Goal: Task Accomplishment & Management: Use online tool/utility

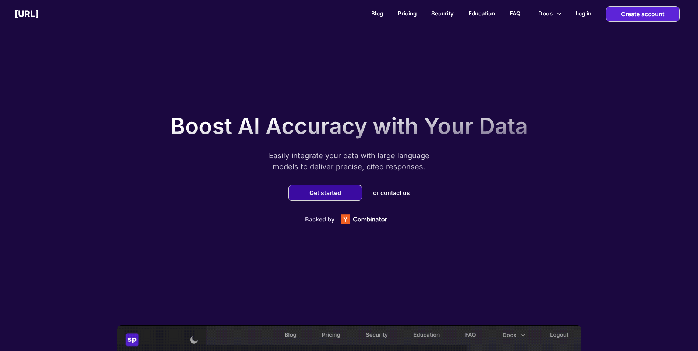
click at [325, 198] on div "Get started" at bounding box center [326, 192] width 74 height 15
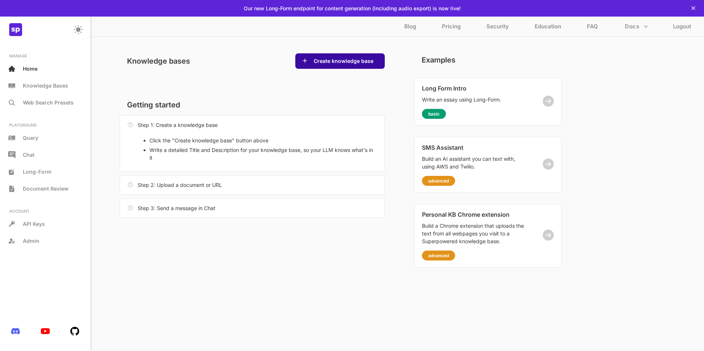
click at [329, 62] on button "Create knowledge base" at bounding box center [343, 60] width 64 height 7
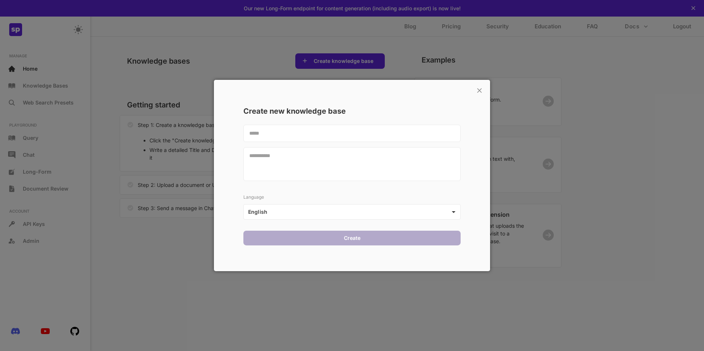
click at [270, 136] on textarea at bounding box center [351, 133] width 217 height 17
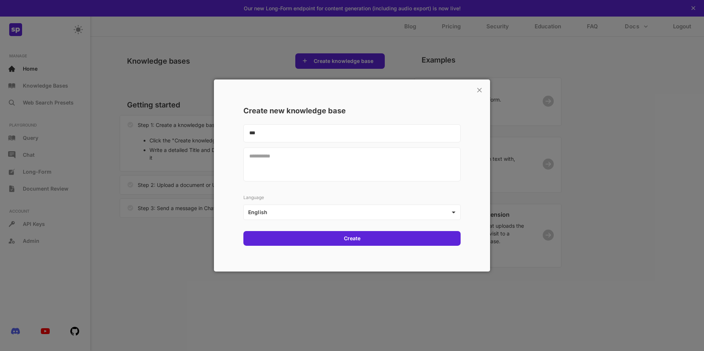
type textarea "***"
click at [272, 160] on textarea at bounding box center [351, 165] width 217 height 34
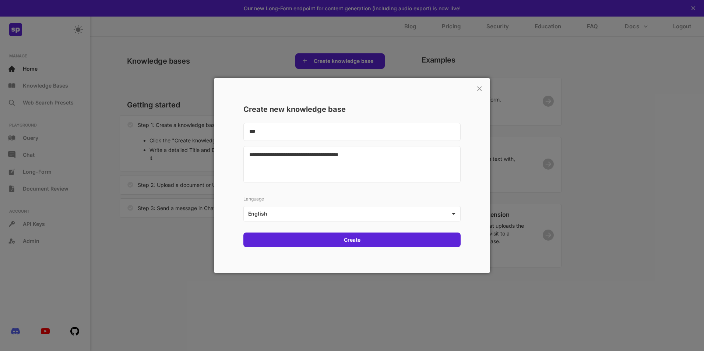
click at [406, 164] on textarea "**********" at bounding box center [351, 164] width 217 height 37
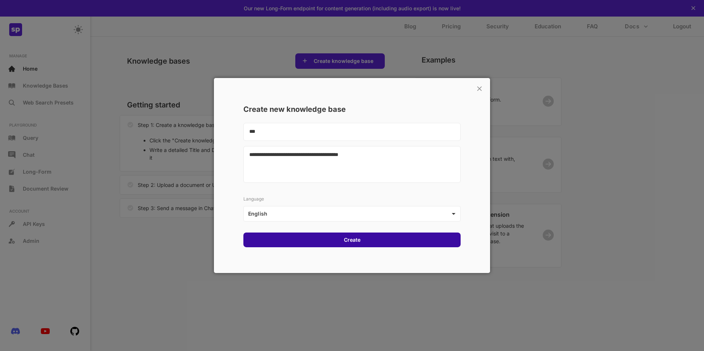
type textarea "**********"
click at [363, 240] on div "Create" at bounding box center [351, 240] width 217 height 15
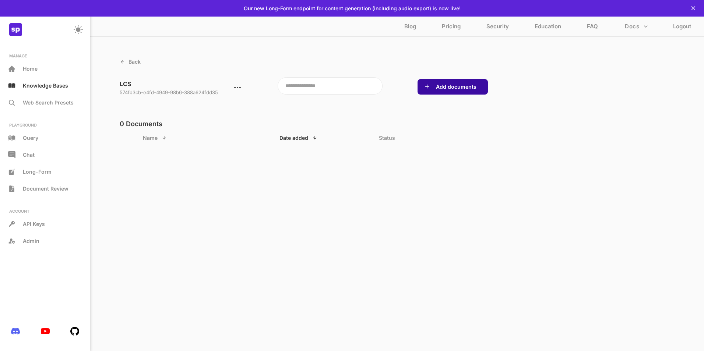
click at [466, 93] on div "Add documents" at bounding box center [452, 86] width 70 height 15
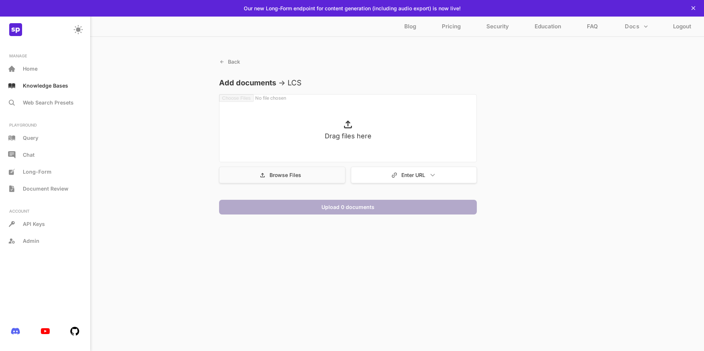
click at [310, 176] on div "Browse Files" at bounding box center [282, 175] width 126 height 17
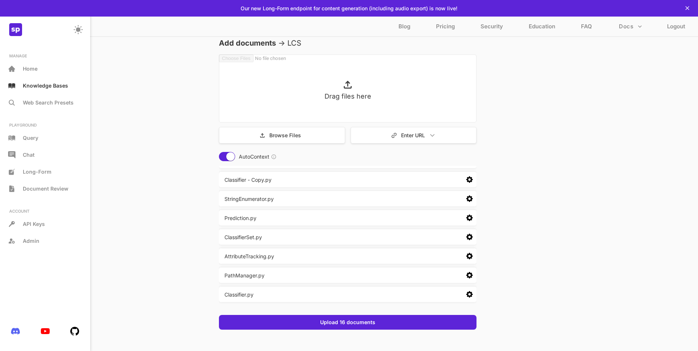
scroll to position [40, 0]
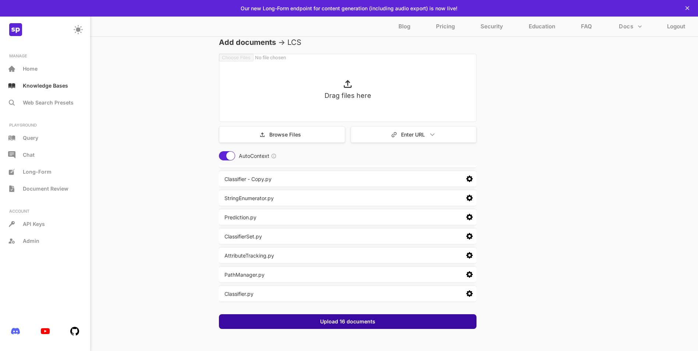
click at [370, 327] on div "Upload 16 documents" at bounding box center [348, 321] width 258 height 15
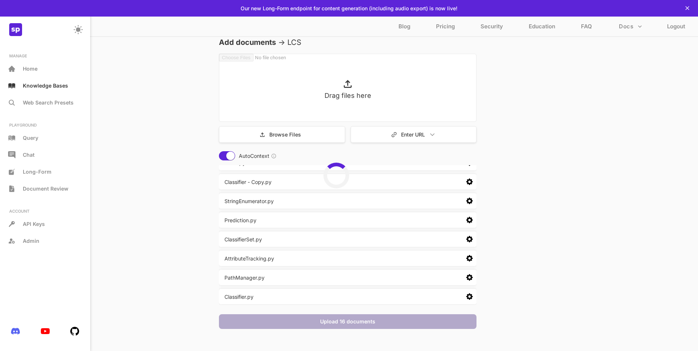
scroll to position [173, 0]
click at [411, 33] on div "Blog Pricing Security Education FAQ Docs Logout" at bounding box center [542, 27] width 312 height 14
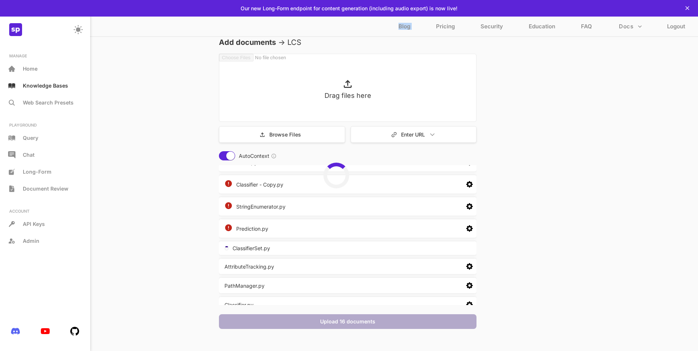
click at [412, 32] on div "Blog Pricing Security Education FAQ Docs Logout" at bounding box center [542, 27] width 312 height 14
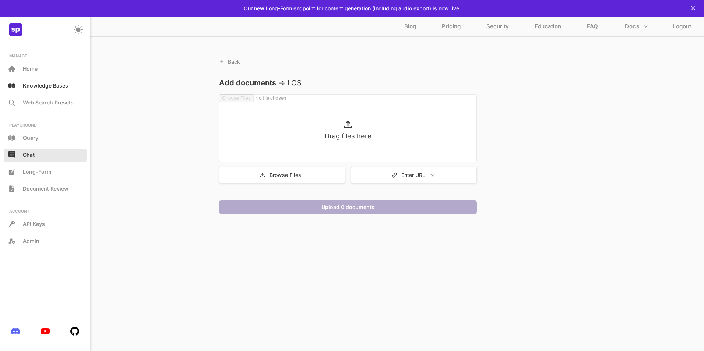
click at [31, 154] on p "Chat" at bounding box center [29, 155] width 12 height 6
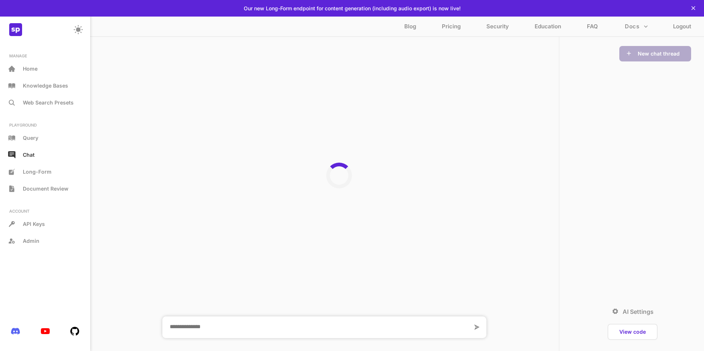
click at [253, 329] on textarea at bounding box center [317, 328] width 310 height 22
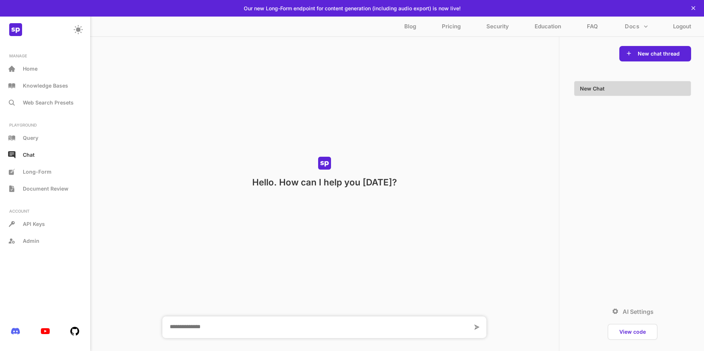
click at [285, 322] on textarea at bounding box center [317, 328] width 310 height 22
click at [252, 328] on textarea at bounding box center [317, 328] width 310 height 22
click at [446, 327] on textarea at bounding box center [317, 328] width 310 height 22
click at [367, 326] on textarea at bounding box center [317, 328] width 310 height 22
click at [678, 53] on button "New chat thread" at bounding box center [658, 53] width 46 height 7
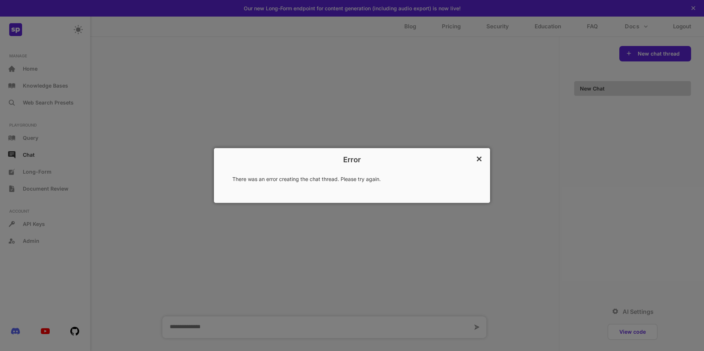
click at [475, 158] on div "×" at bounding box center [478, 159] width 8 height 14
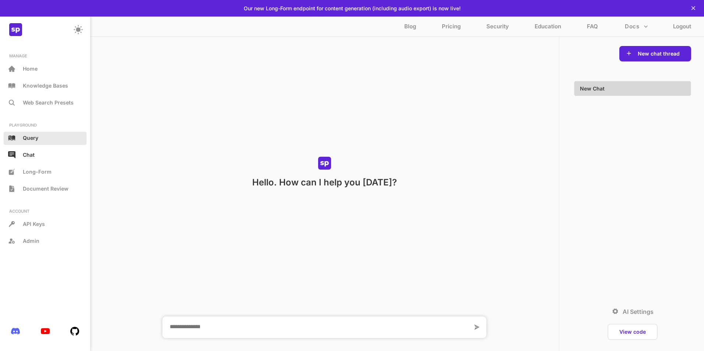
click at [35, 138] on p "Query" at bounding box center [30, 138] width 15 height 6
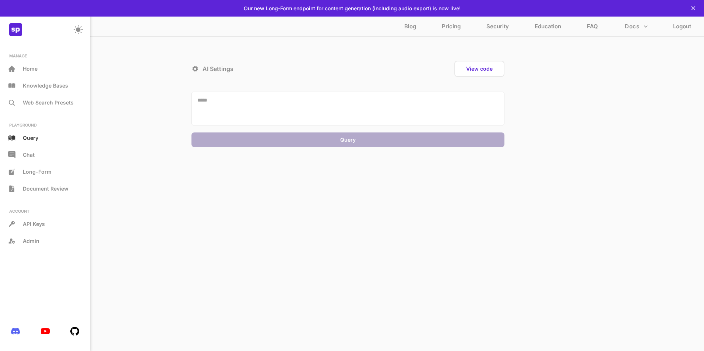
click at [213, 105] on textarea at bounding box center [347, 109] width 313 height 34
click at [484, 67] on button "View code" at bounding box center [479, 68] width 31 height 7
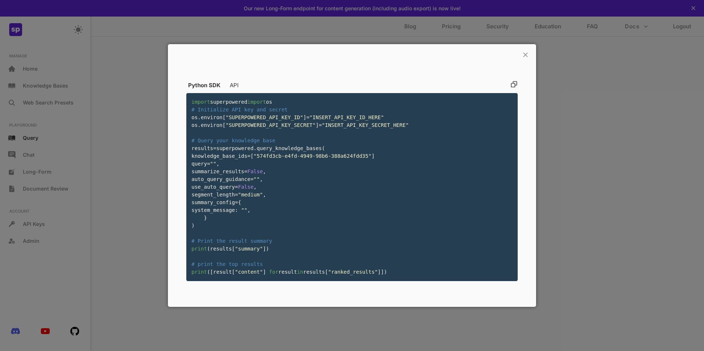
click at [523, 48] on p "×" at bounding box center [525, 54] width 7 height 13
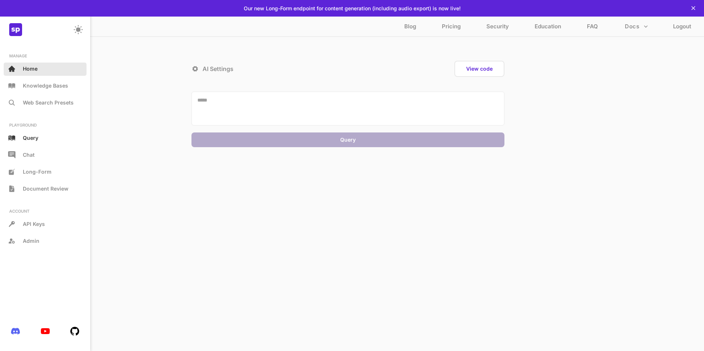
click at [31, 67] on p "Home" at bounding box center [30, 69] width 15 height 6
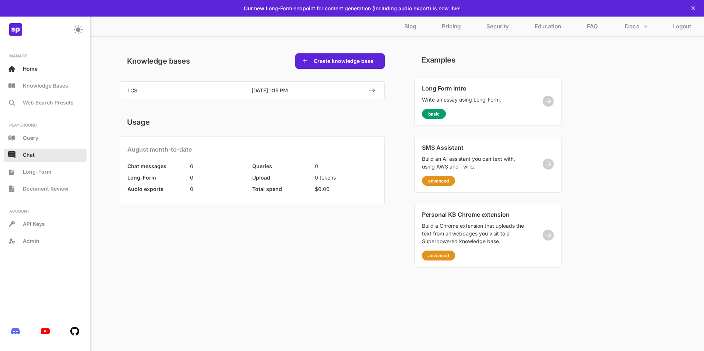
click at [29, 152] on p "Chat" at bounding box center [29, 155] width 12 height 6
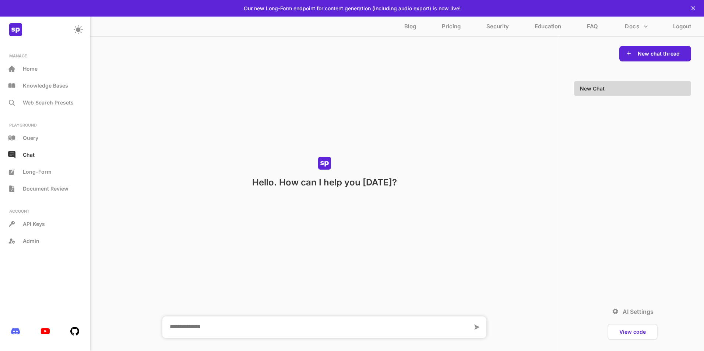
click at [258, 338] on textarea at bounding box center [317, 328] width 310 height 22
click at [265, 333] on textarea at bounding box center [317, 328] width 310 height 22
click at [636, 92] on div "New Chat" at bounding box center [623, 88] width 99 height 14
click at [620, 333] on button "View code" at bounding box center [632, 331] width 31 height 7
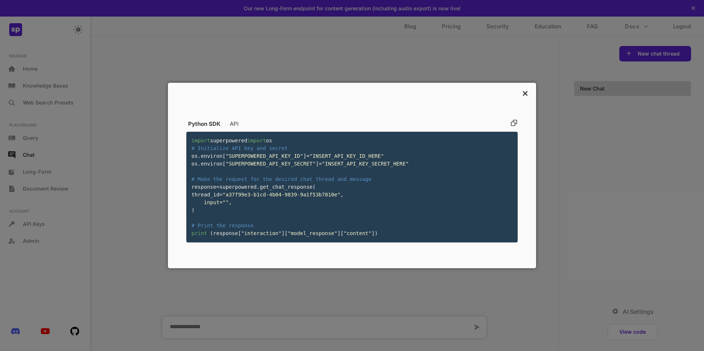
click at [522, 87] on p "×" at bounding box center [525, 92] width 7 height 13
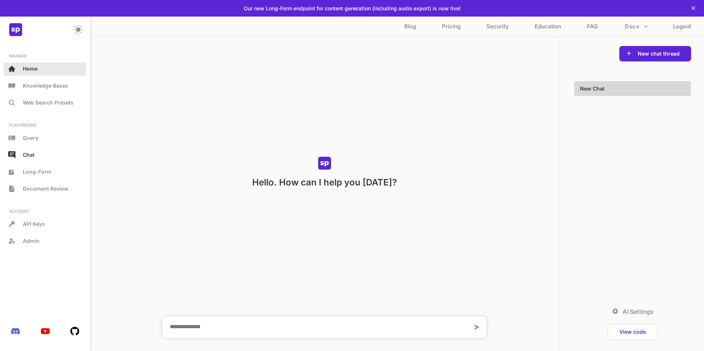
click at [67, 66] on div "Home" at bounding box center [45, 69] width 83 height 13
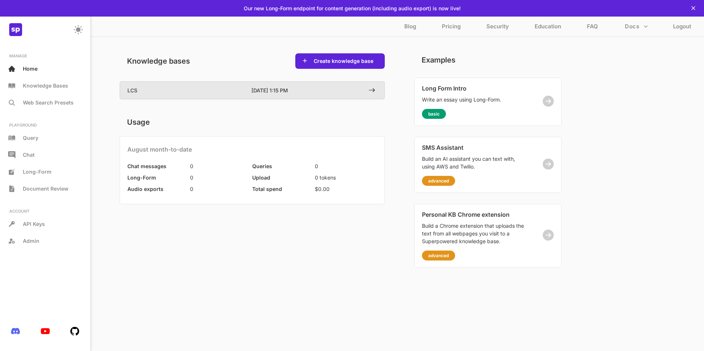
click at [371, 88] on icon at bounding box center [371, 90] width 7 height 7
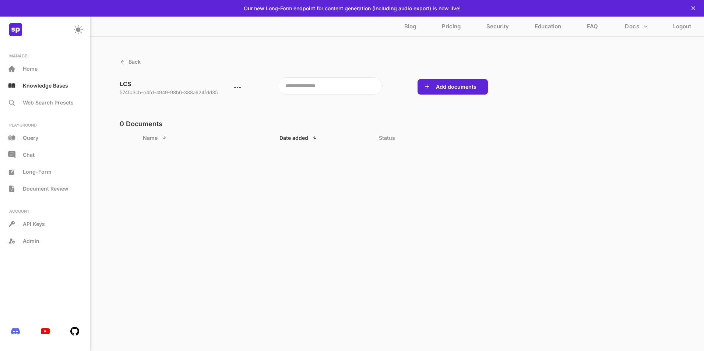
click at [351, 89] on textarea at bounding box center [330, 85] width 105 height 17
click at [29, 105] on p "Web Search Presets" at bounding box center [48, 102] width 51 height 6
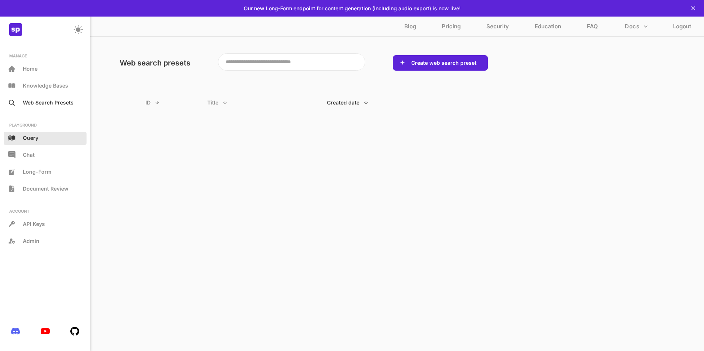
click at [31, 138] on p "Query" at bounding box center [30, 138] width 15 height 6
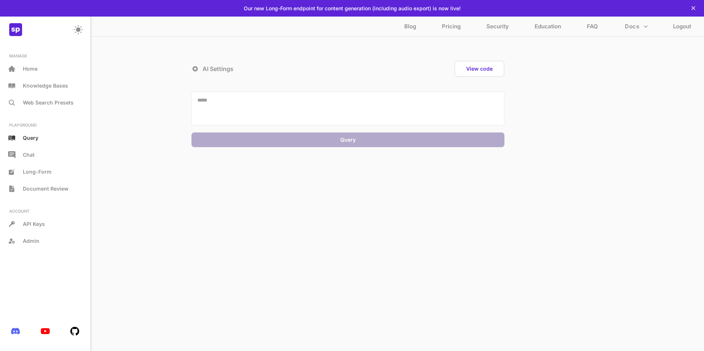
click at [272, 121] on textarea at bounding box center [347, 109] width 313 height 34
click at [196, 71] on icon at bounding box center [195, 69] width 6 height 6
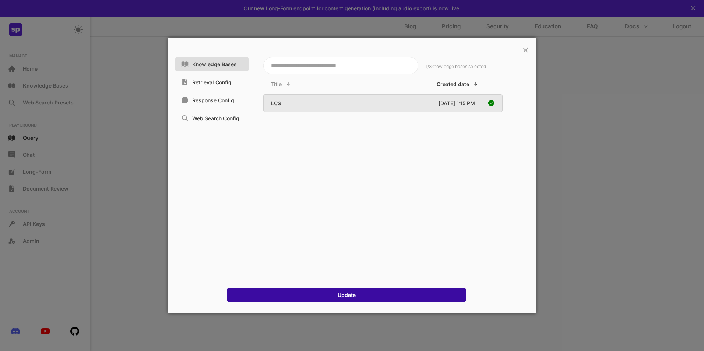
click at [307, 296] on div "Update" at bounding box center [346, 295] width 239 height 15
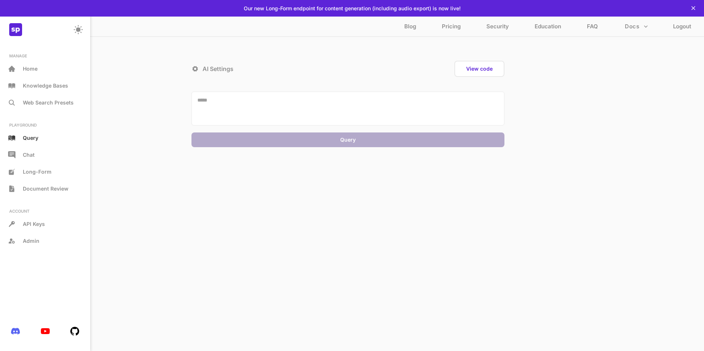
click at [236, 97] on textarea at bounding box center [347, 109] width 313 height 34
click at [231, 106] on textarea at bounding box center [347, 109] width 313 height 34
click at [17, 335] on img at bounding box center [15, 331] width 9 height 7
